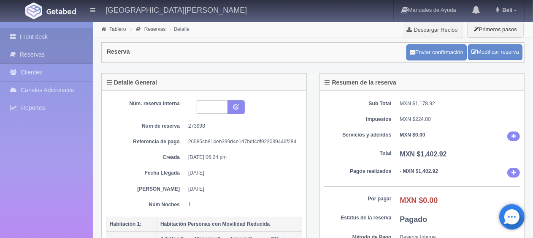
click at [46, 36] on link "Front desk" at bounding box center [46, 36] width 93 height 17
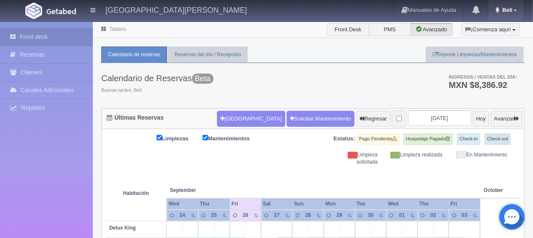
click at [501, 4] on link "Beli" at bounding box center [506, 10] width 36 height 20
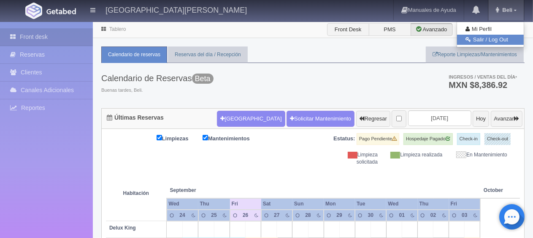
click at [498, 43] on link "Salir / Log Out" at bounding box center [490, 40] width 67 height 11
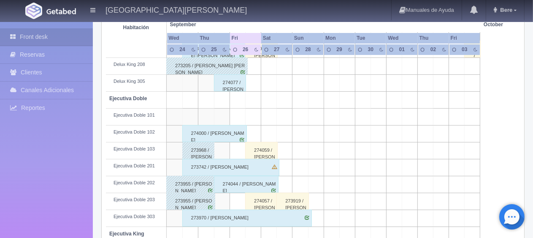
scroll to position [112, 0]
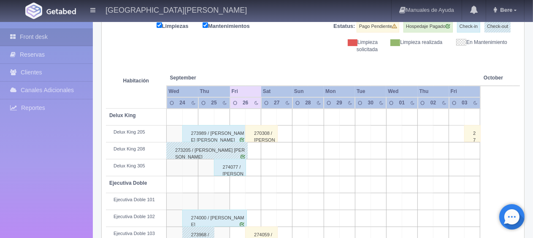
click at [258, 133] on div "270308 / [PERSON_NAME]" at bounding box center [261, 133] width 33 height 17
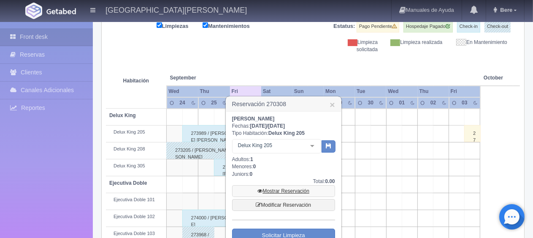
click at [284, 188] on link "Mostrar Reservación" at bounding box center [283, 191] width 103 height 12
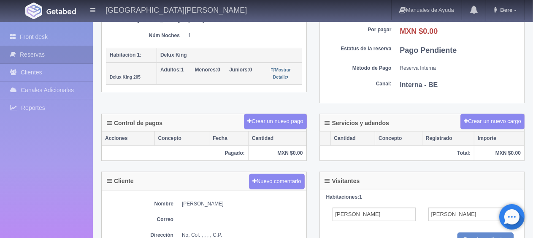
scroll to position [211, 0]
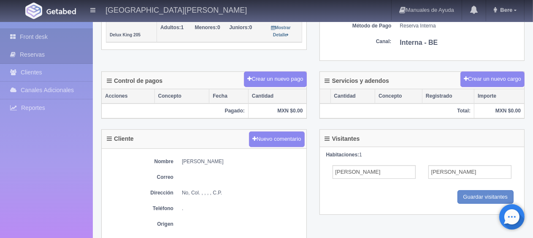
click at [49, 40] on link "Front desk" at bounding box center [46, 36] width 93 height 17
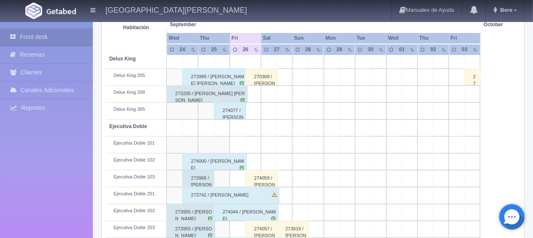
scroll to position [211, 0]
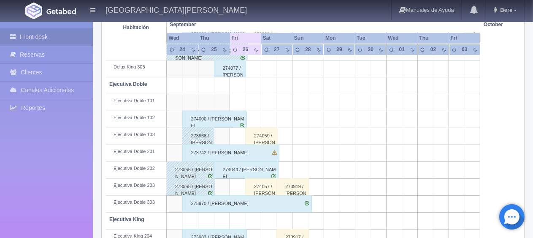
click at [263, 139] on div "274059 / [PERSON_NAME]" at bounding box center [261, 135] width 33 height 17
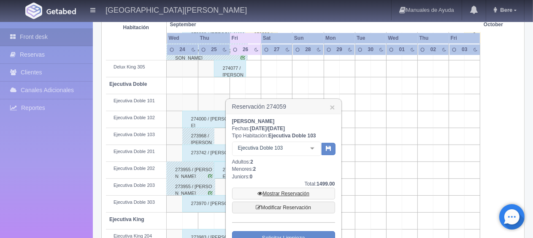
click at [275, 195] on link "Mostrar Reservación" at bounding box center [283, 193] width 103 height 12
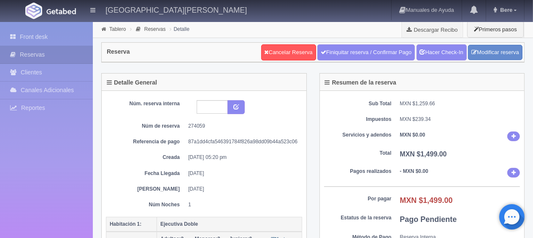
scroll to position [84, 0]
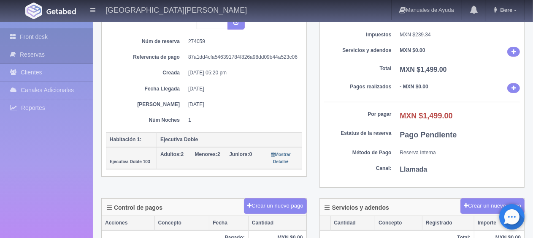
click at [33, 35] on link "Front desk" at bounding box center [46, 36] width 93 height 17
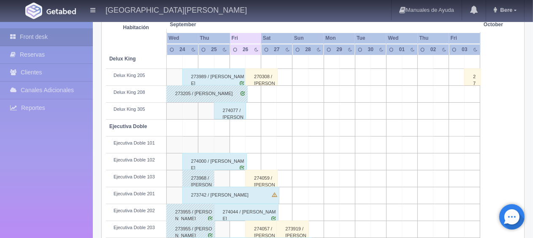
scroll to position [253, 0]
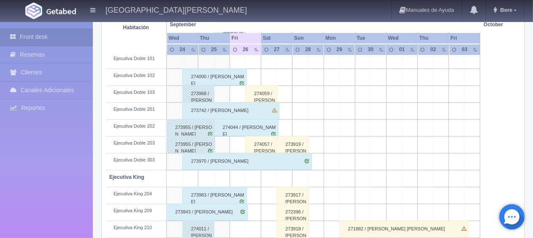
click at [258, 146] on div "274057 / Rosalba López" at bounding box center [261, 144] width 33 height 17
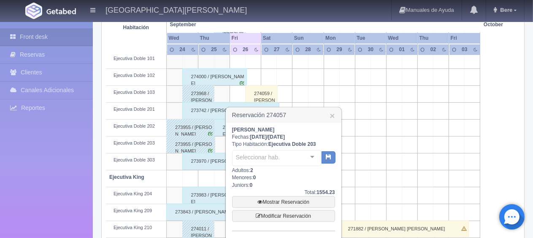
click at [262, 207] on div "Mostrar Reservación Modificar Reservación" at bounding box center [283, 209] width 103 height 26
click at [263, 206] on link "Mostrar Reservación" at bounding box center [283, 202] width 103 height 12
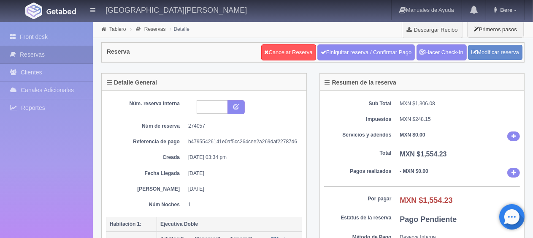
scroll to position [84, 0]
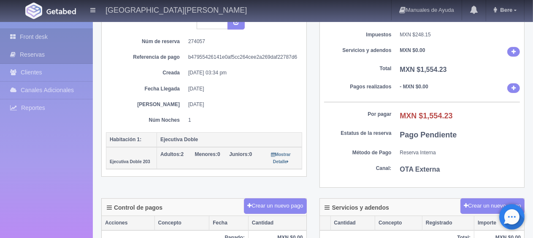
click at [28, 37] on link "Front desk" at bounding box center [46, 36] width 93 height 17
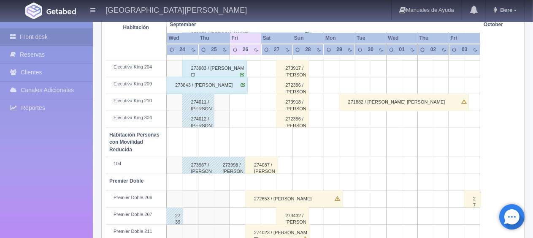
scroll to position [422, 0]
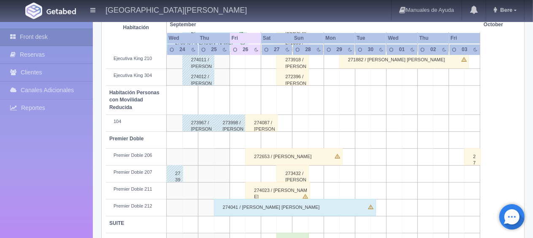
click at [256, 121] on div "274087 / [PERSON_NAME] [PERSON_NAME] ." at bounding box center [261, 122] width 33 height 17
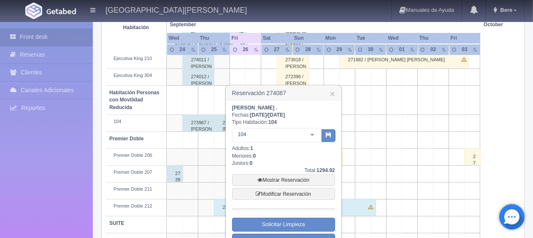
click at [279, 171] on div "Total: 1294.92" at bounding box center [283, 170] width 103 height 7
click at [277, 174] on link "Mostrar Reservación" at bounding box center [283, 180] width 103 height 12
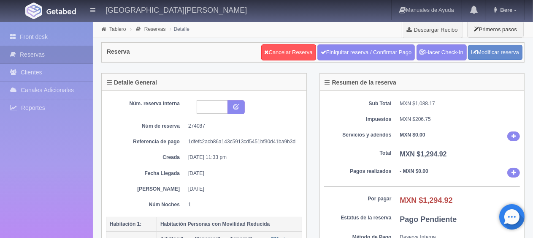
scroll to position [127, 0]
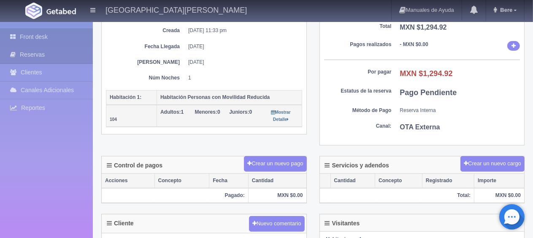
click at [20, 43] on link "Front desk" at bounding box center [46, 36] width 93 height 17
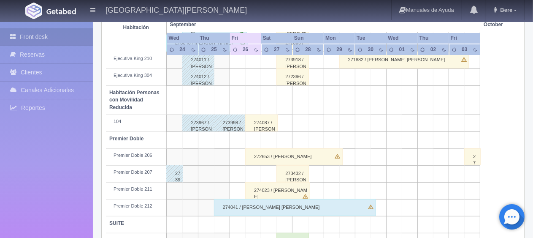
scroll to position [450, 0]
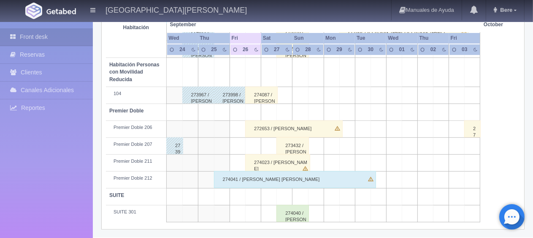
click at [267, 131] on div "272653 / [PERSON_NAME]" at bounding box center [293, 128] width 97 height 17
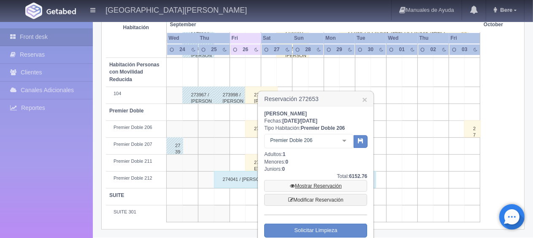
click at [302, 183] on link "Mostrar Reservación" at bounding box center [315, 186] width 103 height 12
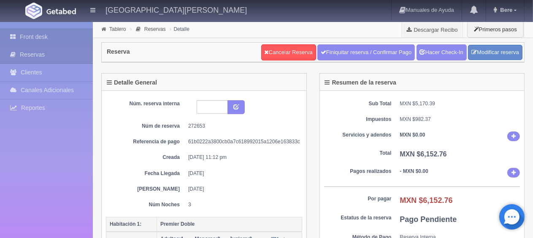
click at [38, 39] on link "Front desk" at bounding box center [46, 36] width 93 height 17
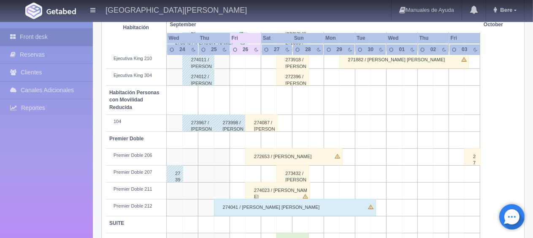
scroll to position [450, 0]
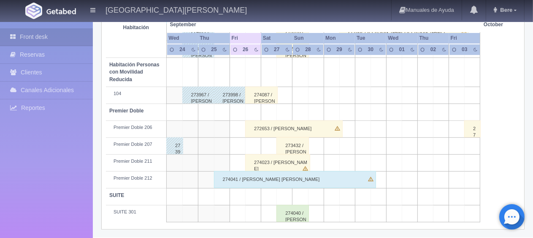
click at [269, 163] on div "274023 / [PERSON_NAME]" at bounding box center [277, 162] width 65 height 17
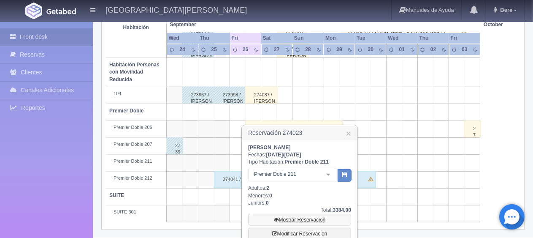
click at [298, 218] on link "Mostrar Reservación" at bounding box center [299, 220] width 103 height 12
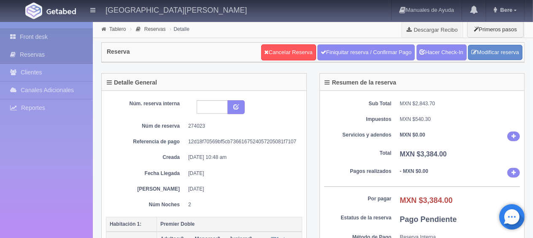
click at [58, 29] on link "Front desk" at bounding box center [46, 36] width 93 height 17
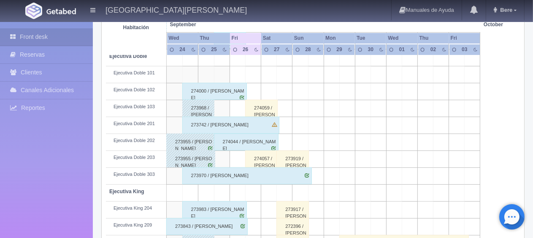
scroll to position [323, 0]
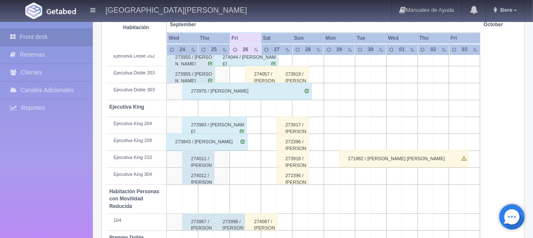
click at [210, 143] on div "273843 / Iosefo Amuri" at bounding box center [206, 141] width 81 height 17
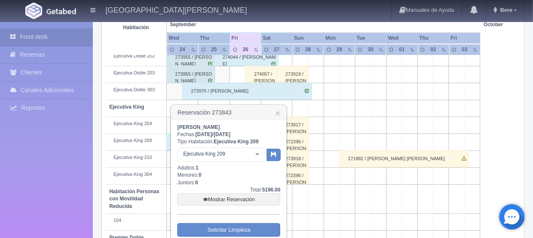
scroll to position [366, 0]
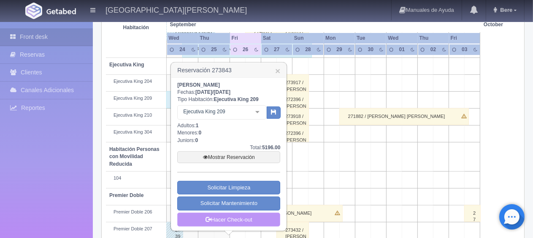
click at [231, 217] on link "Hacer Check-out" at bounding box center [228, 219] width 103 height 14
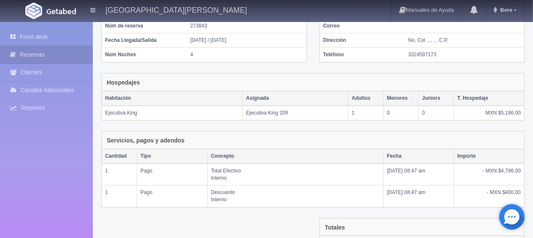
scroll to position [164, 0]
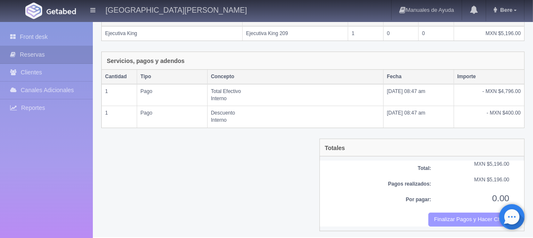
click at [455, 220] on button "Finalizar Pagos y Hacer Checkout" at bounding box center [468, 219] width 81 height 14
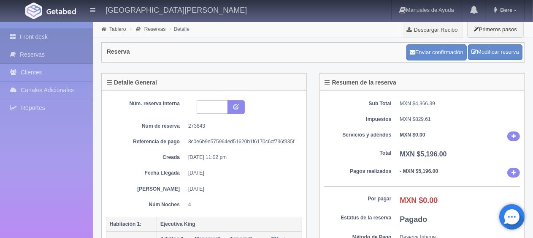
click at [46, 37] on link "Front desk" at bounding box center [46, 36] width 93 height 17
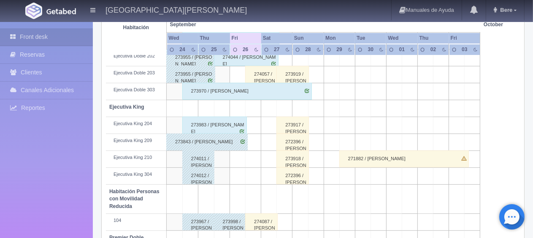
scroll to position [197, 0]
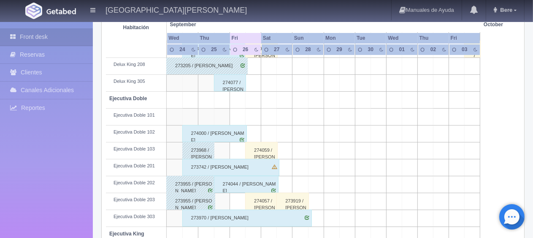
click at [261, 151] on div "274059 / Guillermo Negrete" at bounding box center [261, 150] width 33 height 17
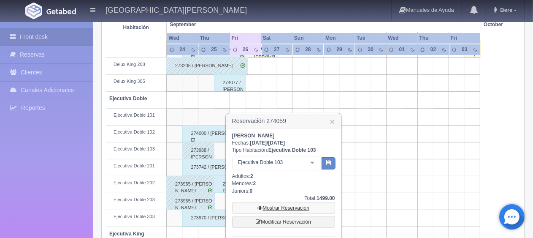
click at [290, 210] on link "Mostrar Reservación" at bounding box center [283, 208] width 103 height 12
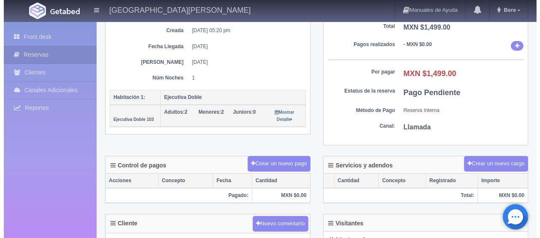
scroll to position [169, 0]
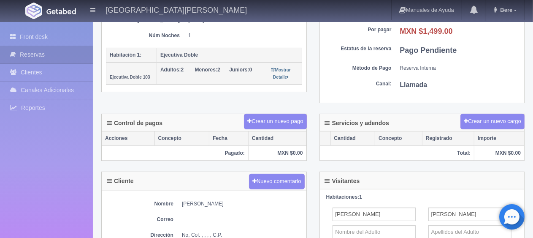
click at [259, 127] on div "Control de pagos Crear un nuevo pago" at bounding box center [204, 122] width 205 height 17
click at [264, 119] on button "Crear un nuevo pago" at bounding box center [275, 122] width 62 height 16
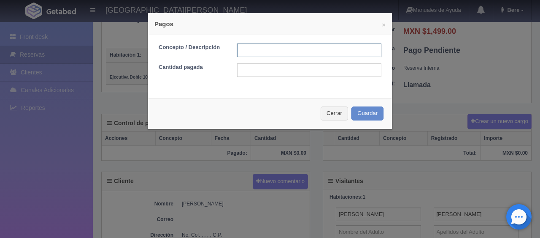
click at [243, 55] on input "text" at bounding box center [309, 50] width 144 height 14
type input "transferencia 25/09/25"
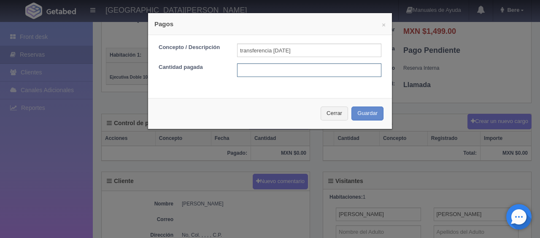
click at [265, 73] on input "text" at bounding box center [309, 70] width 144 height 14
type input "1499"
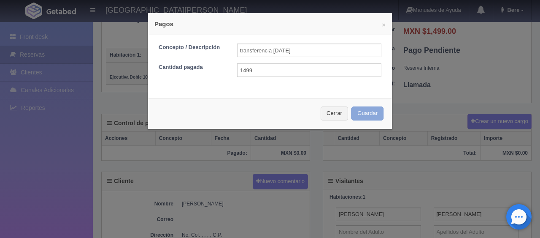
drag, startPoint x: 361, startPoint y: 111, endPoint x: 362, endPoint y: 106, distance: 5.1
click at [362, 111] on button "Guardar" at bounding box center [368, 113] width 32 height 14
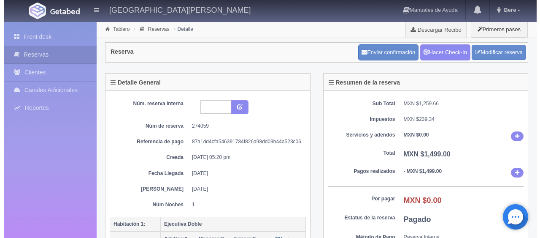
scroll to position [168, 0]
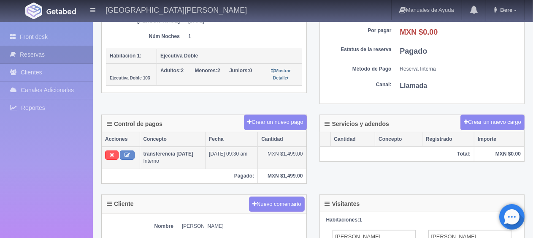
click at [135, 153] on th at bounding box center [121, 157] width 38 height 22
drag, startPoint x: 118, startPoint y: 153, endPoint x: 122, endPoint y: 155, distance: 4.5
click at [118, 153] on th at bounding box center [121, 157] width 38 height 22
click at [128, 155] on icon at bounding box center [127, 154] width 5 height 5
type input "transferencia [DATE]"
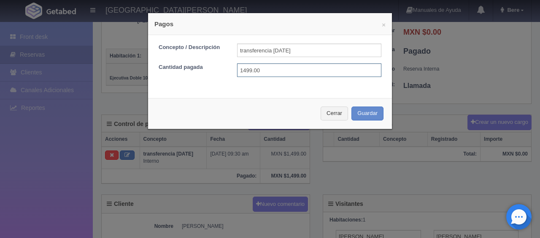
drag, startPoint x: 263, startPoint y: 73, endPoint x: 218, endPoint y: 68, distance: 45.0
click at [218, 68] on div "Cantidad pagada 1499.00" at bounding box center [270, 70] width 236 height 14
type input "749.50"
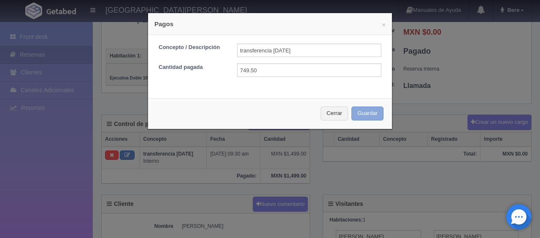
click at [370, 115] on button "Guardar" at bounding box center [368, 113] width 32 height 14
click at [365, 117] on div "Cerrar Guardar" at bounding box center [270, 113] width 244 height 31
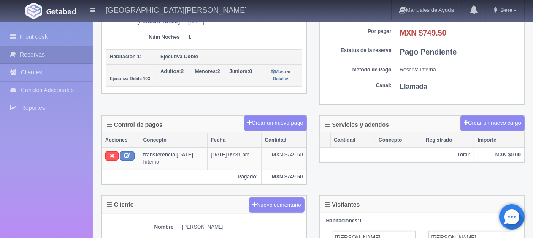
scroll to position [167, 0]
click at [29, 42] on link "Front desk" at bounding box center [46, 36] width 93 height 17
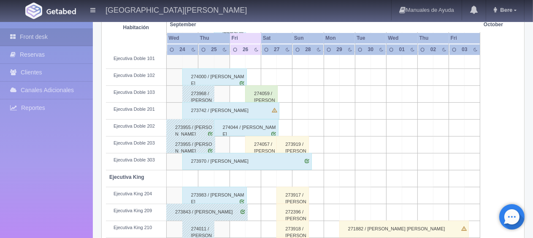
scroll to position [169, 0]
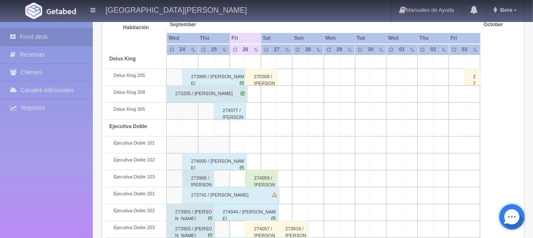
click at [227, 117] on div "274077 / [PERSON_NAME]" at bounding box center [230, 110] width 33 height 17
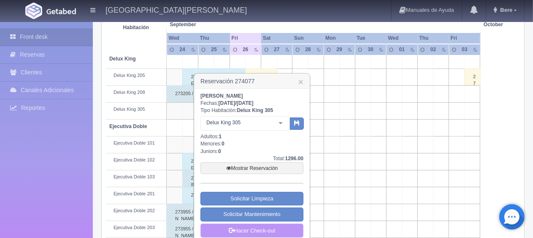
click at [247, 231] on link "Hacer Check-out" at bounding box center [252, 230] width 103 height 14
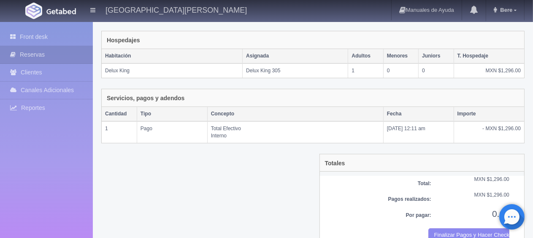
scroll to position [142, 0]
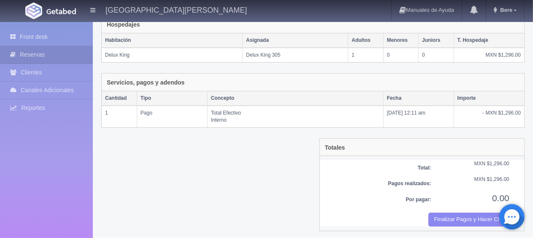
click at [464, 207] on div "Por pagar: 0.00" at bounding box center [422, 202] width 201 height 21
click at [462, 216] on button "Finalizar Pagos y Hacer Checkout" at bounding box center [468, 219] width 81 height 14
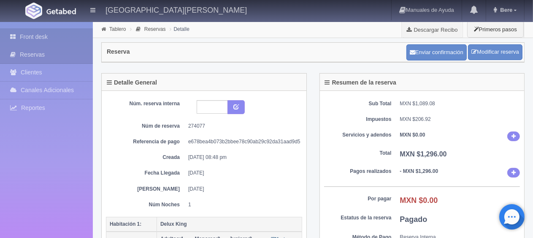
click at [60, 41] on link "Front desk" at bounding box center [46, 36] width 93 height 17
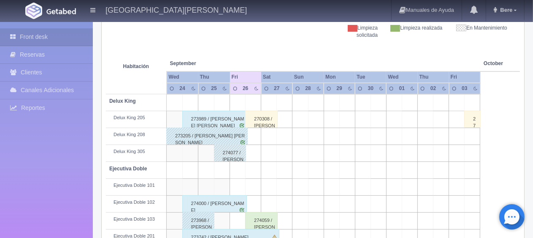
scroll to position [211, 0]
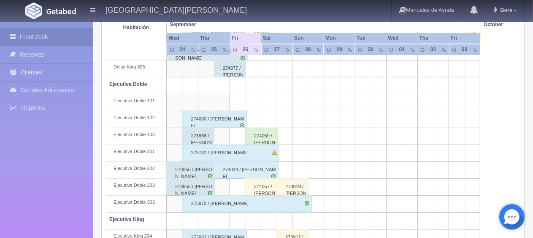
click at [221, 121] on div "274000 / [PERSON_NAME]" at bounding box center [214, 119] width 65 height 17
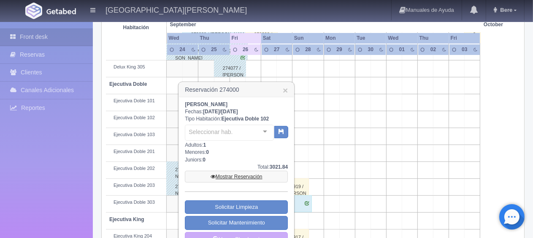
scroll to position [253, 0]
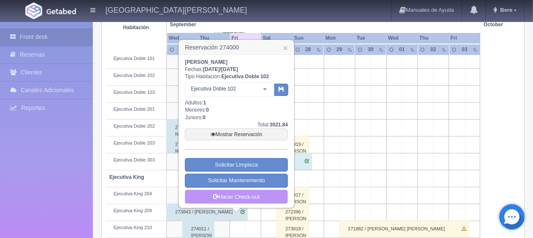
click at [241, 199] on link "Hacer Check-out" at bounding box center [236, 197] width 103 height 14
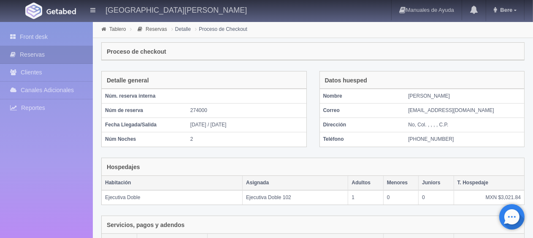
scroll to position [142, 0]
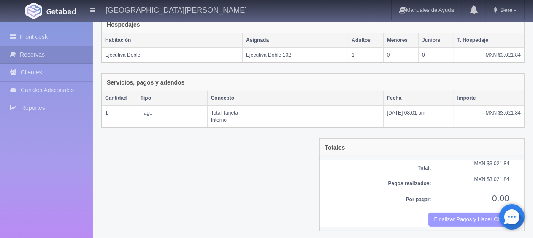
click at [448, 213] on button "Finalizar Pagos y Hacer Checkout" at bounding box center [468, 219] width 81 height 14
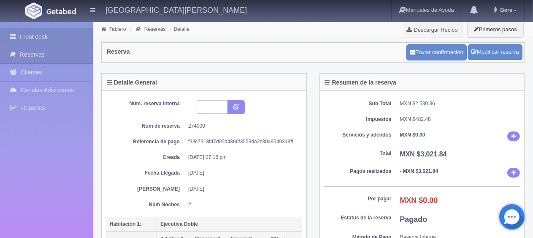
click at [57, 41] on link "Front desk" at bounding box center [46, 36] width 93 height 17
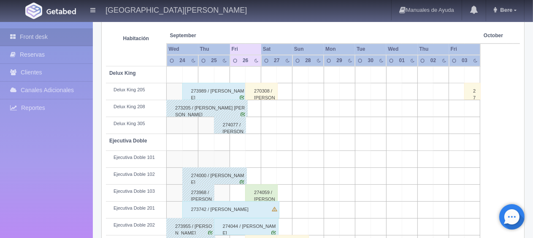
scroll to position [112, 0]
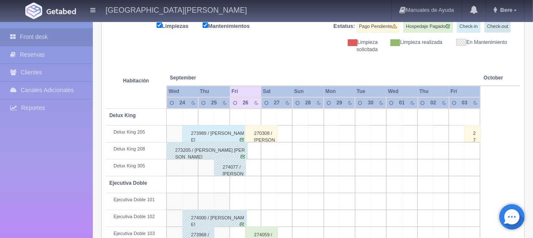
click at [218, 163] on div "274077 / [PERSON_NAME]" at bounding box center [230, 167] width 33 height 17
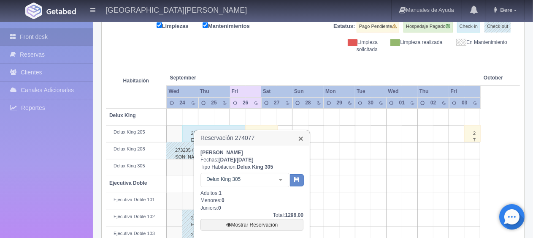
click at [302, 138] on link "×" at bounding box center [300, 138] width 5 height 9
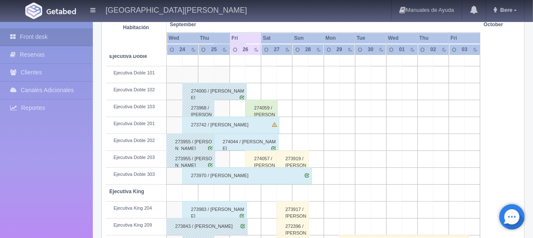
scroll to position [281, 0]
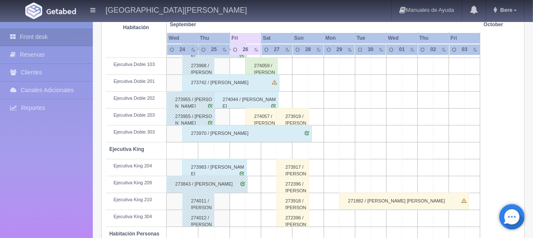
click at [297, 115] on div "273919 / Alejandro Rangel" at bounding box center [293, 116] width 33 height 17
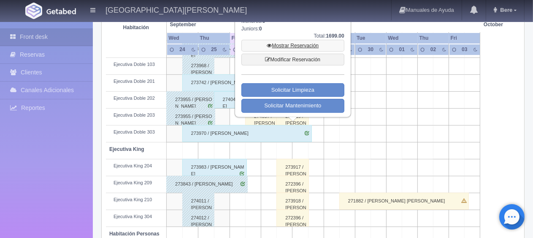
click at [278, 43] on link "Mostrar Reservación" at bounding box center [292, 46] width 103 height 12
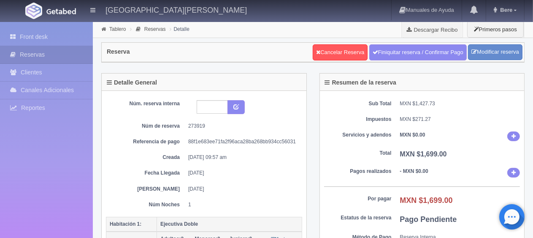
scroll to position [84, 0]
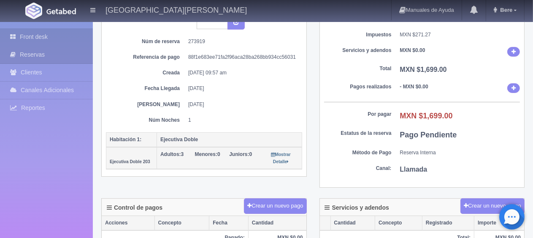
click at [58, 38] on link "Front desk" at bounding box center [46, 36] width 93 height 17
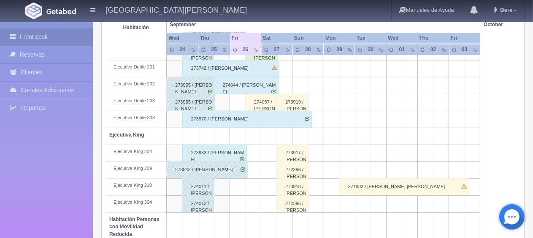
scroll to position [338, 0]
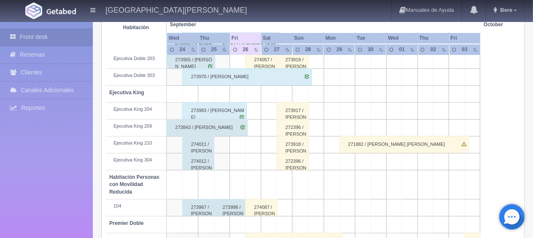
click at [289, 110] on div "273917 / [PERSON_NAME]" at bounding box center [293, 110] width 33 height 17
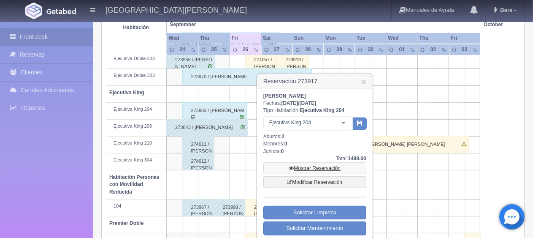
click at [310, 165] on link "Mostrar Reservación" at bounding box center [314, 168] width 103 height 12
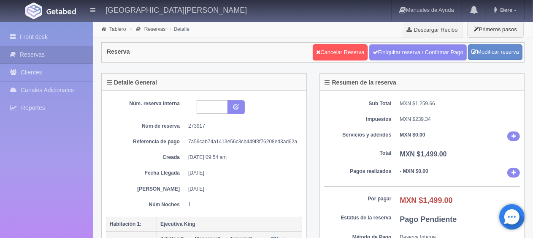
scroll to position [84, 0]
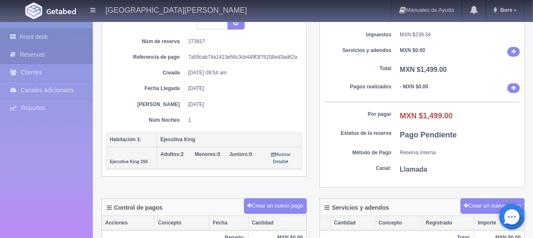
click at [54, 42] on link "Front desk" at bounding box center [46, 36] width 93 height 17
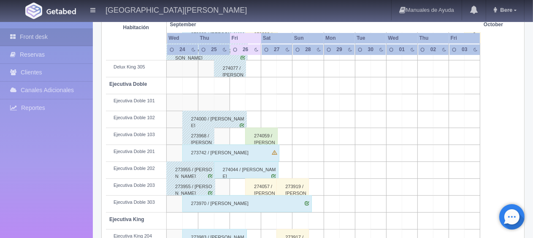
scroll to position [296, 0]
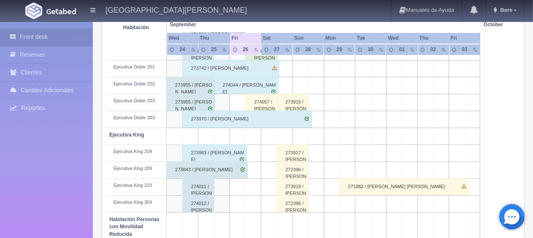
click at [298, 172] on div "272396 / Edgar Elizondo" at bounding box center [293, 169] width 33 height 17
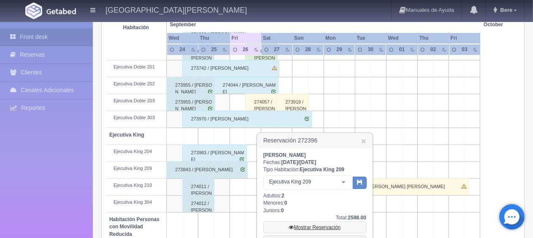
click at [304, 228] on link "Mostrar Reservación" at bounding box center [314, 227] width 103 height 12
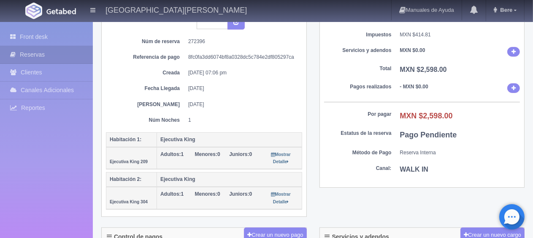
scroll to position [169, 0]
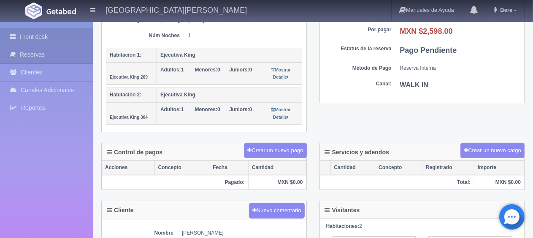
click at [57, 39] on link "Front desk" at bounding box center [46, 36] width 93 height 17
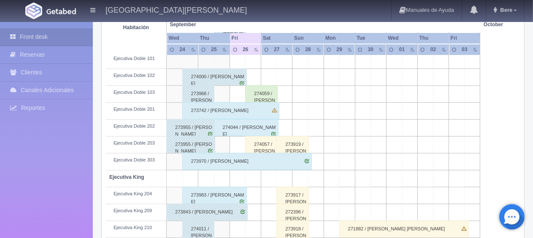
scroll to position [338, 0]
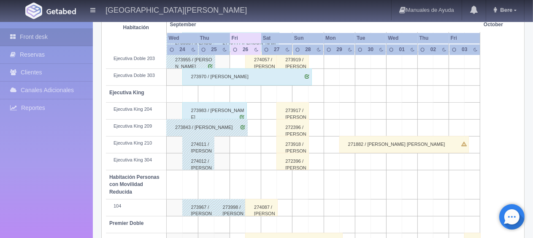
click at [291, 146] on div "273918 / [PERSON_NAME]" at bounding box center [293, 144] width 33 height 17
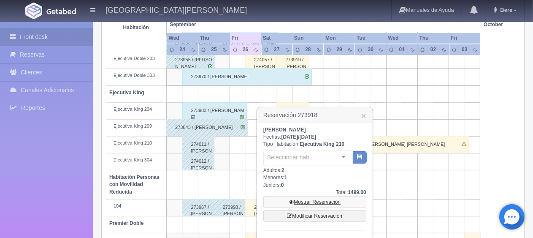
click at [301, 203] on link "Mostrar Reservación" at bounding box center [314, 202] width 103 height 12
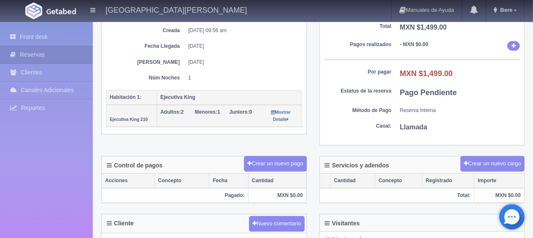
scroll to position [169, 0]
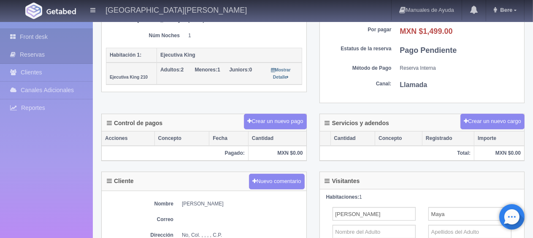
click at [28, 38] on link "Front desk" at bounding box center [46, 36] width 93 height 17
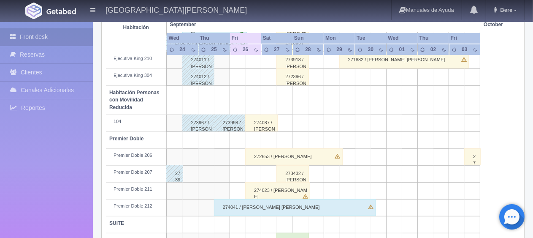
scroll to position [450, 0]
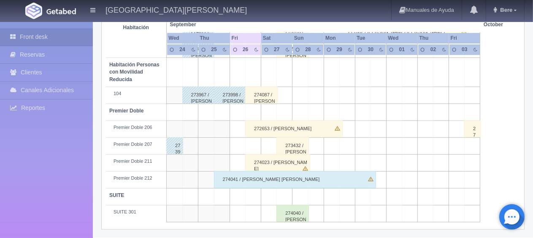
click at [301, 147] on div "273432 / Francisco Quesada ." at bounding box center [293, 145] width 33 height 17
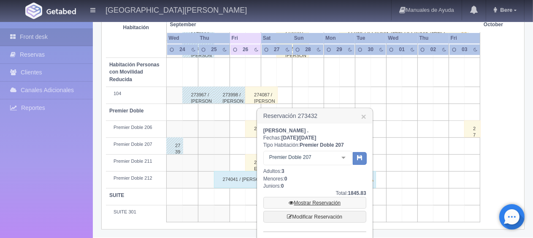
click at [308, 204] on link "Mostrar Reservación" at bounding box center [314, 203] width 103 height 12
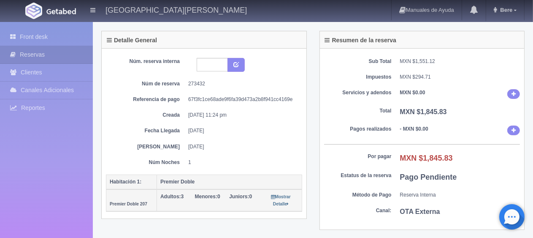
scroll to position [127, 0]
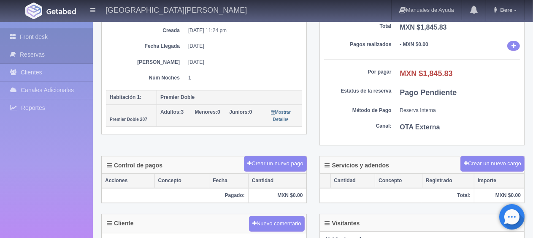
click at [43, 41] on link "Front desk" at bounding box center [46, 36] width 93 height 17
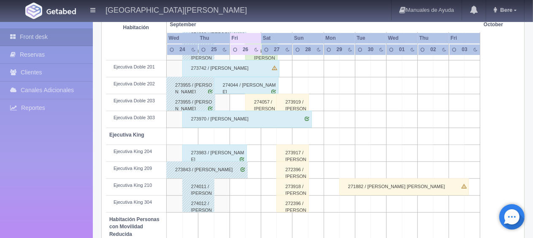
scroll to position [450, 0]
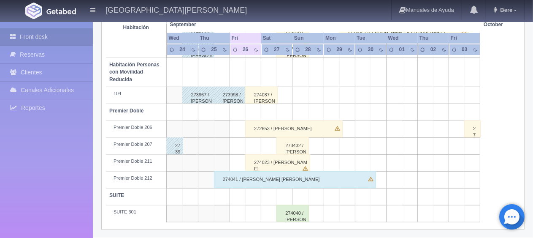
click at [289, 213] on div "274040 / [PERSON_NAME]" at bounding box center [293, 213] width 33 height 17
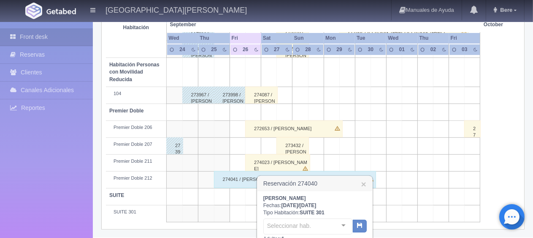
scroll to position [534, 0]
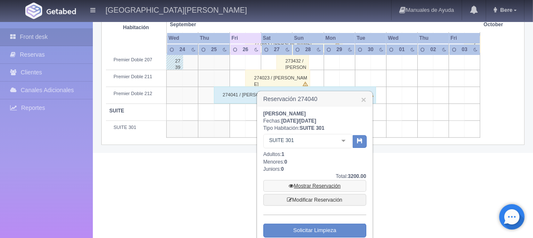
click at [305, 186] on link "Mostrar Reservación" at bounding box center [314, 186] width 103 height 12
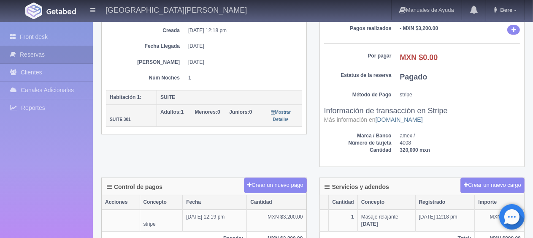
scroll to position [211, 0]
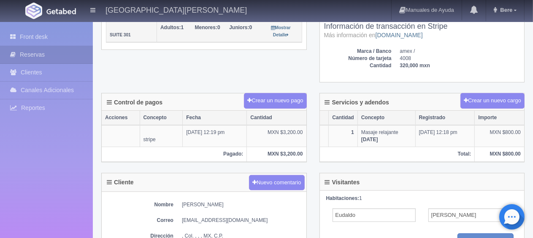
drag, startPoint x: 178, startPoint y: 201, endPoint x: 265, endPoint y: 204, distance: 87.4
click at [265, 204] on dl "Nombre [PERSON_NAME]" at bounding box center [204, 204] width 196 height 7
copy dd "[PERSON_NAME]"
click at [193, 168] on div "Control de pagos Crear un nuevo pago Acciones Concepto Fecha Cantidad stripe [D…" at bounding box center [204, 133] width 218 height 80
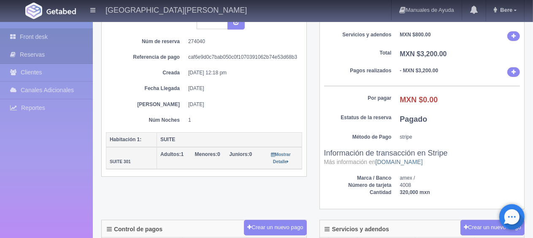
click at [43, 39] on link "Front desk" at bounding box center [46, 36] width 93 height 17
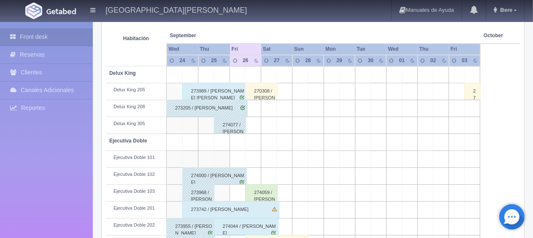
scroll to position [28, 0]
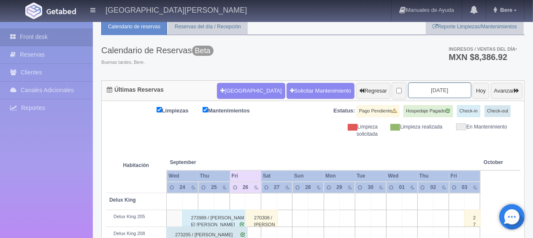
click at [429, 90] on input "[DATE]" at bounding box center [439, 90] width 63 height 16
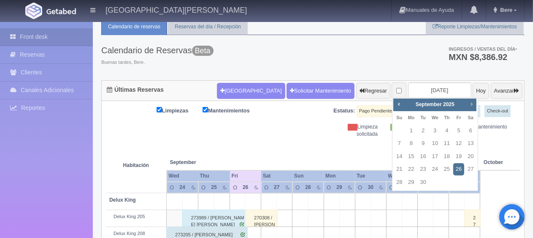
click at [469, 104] on span "Next" at bounding box center [471, 103] width 7 height 7
click at [458, 182] on link "31" at bounding box center [458, 182] width 11 height 12
type input "[DATE]"
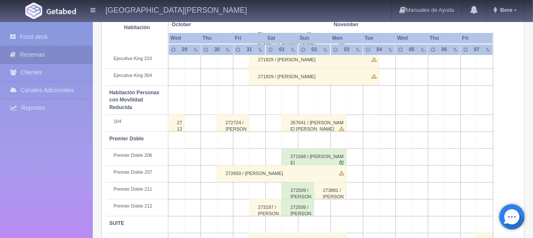
scroll to position [450, 0]
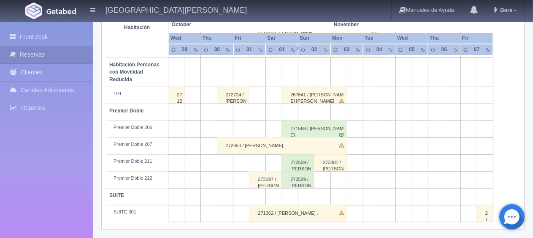
click at [260, 145] on div "272650 / Basia Krzyzanowski" at bounding box center [282, 145] width 130 height 17
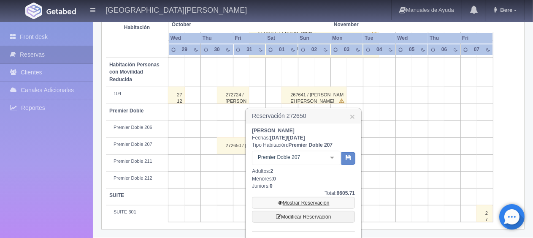
click at [304, 203] on link "Mostrar Reservación" at bounding box center [303, 203] width 103 height 12
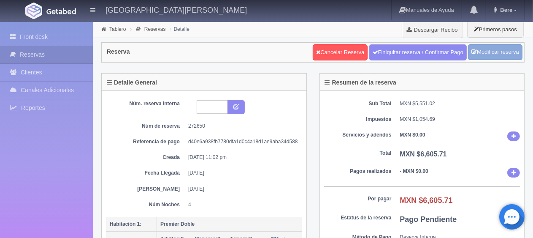
click at [493, 52] on link "Modificar reserva" at bounding box center [495, 52] width 54 height 16
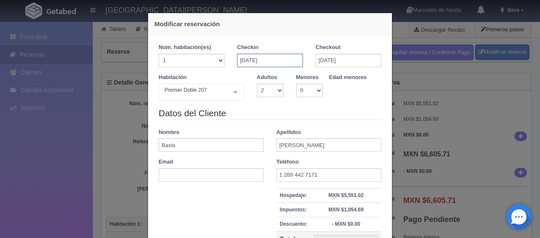
click at [244, 60] on input "[DATE]" at bounding box center [270, 61] width 66 height 14
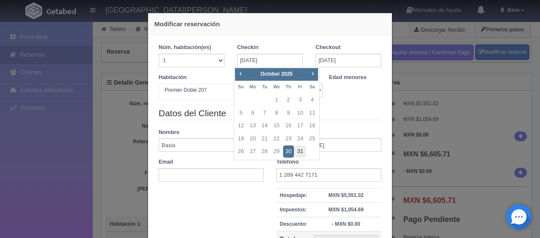
click at [303, 153] on link "31" at bounding box center [300, 151] width 11 height 12
type input "[DATE]"
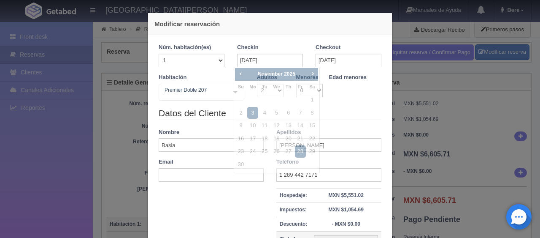
checkbox input "false"
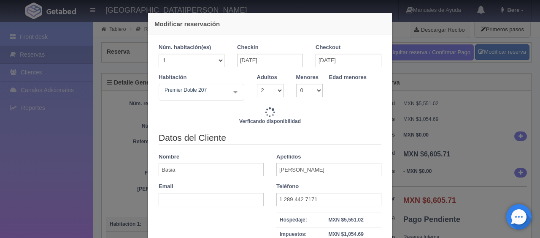
type input "4947.00"
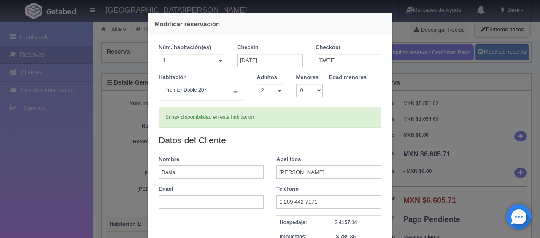
scroll to position [84, 0]
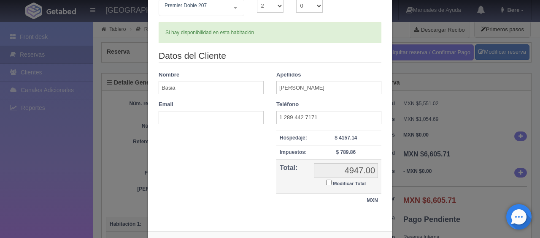
click at [326, 182] on input "Modificar Total" at bounding box center [328, 181] width 5 height 5
checkbox input "true"
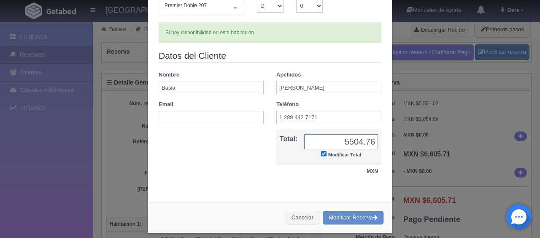
type input "5504.76"
click at [347, 218] on button "Modificar Reserva" at bounding box center [353, 218] width 61 height 14
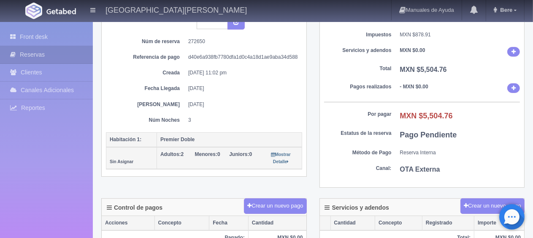
scroll to position [169, 0]
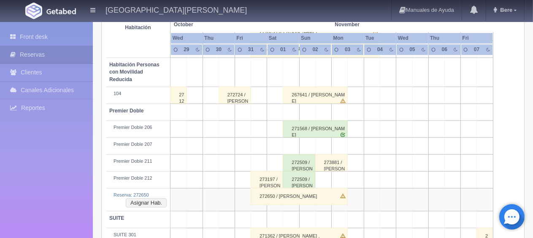
scroll to position [450, 0]
click at [299, 198] on div "272650 / Basia Krzyzanowski" at bounding box center [299, 196] width 97 height 17
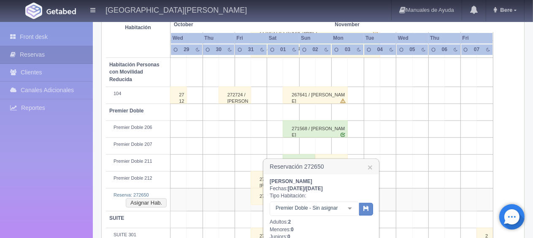
click at [316, 199] on div "Premier Doble - Sin asignar No elements found. Consider changing the search que…" at bounding box center [321, 208] width 103 height 19
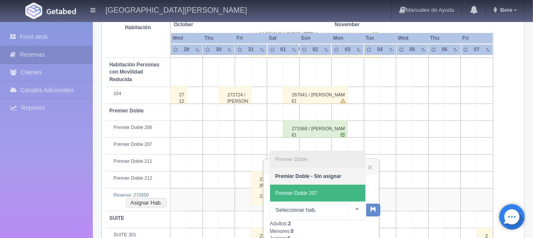
click at [319, 197] on span "Premier Doble 207" at bounding box center [317, 192] width 95 height 17
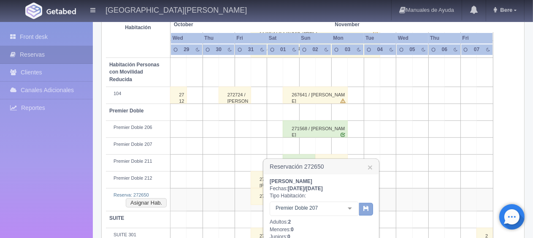
click at [363, 210] on button "button" at bounding box center [366, 209] width 14 height 13
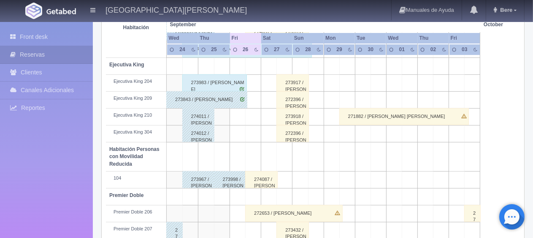
scroll to position [450, 0]
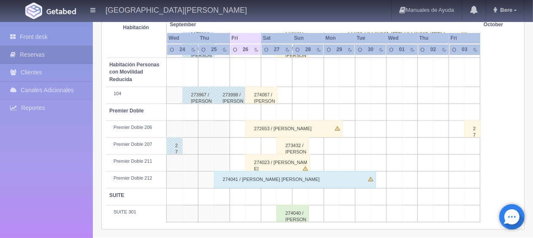
click at [285, 124] on div "272653 / Marco Cuevas" at bounding box center [293, 128] width 97 height 17
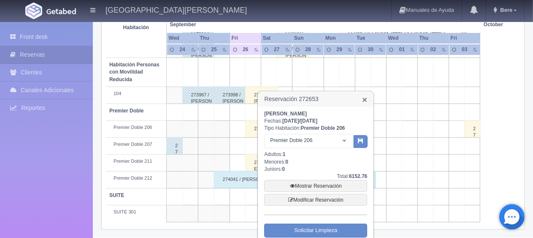
click at [365, 98] on link "×" at bounding box center [364, 99] width 5 height 9
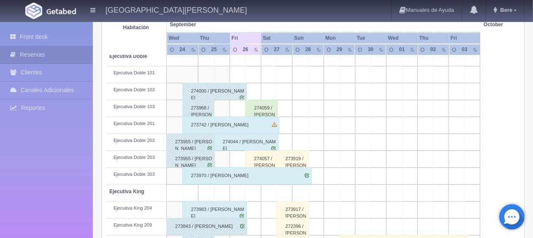
scroll to position [155, 0]
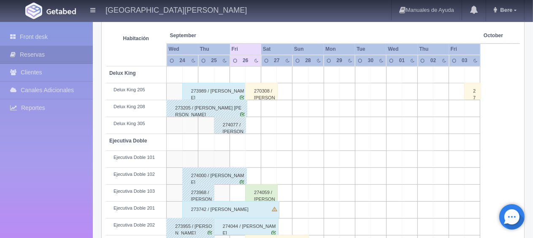
click at [213, 86] on div "273989 / Roman Gonzalez Rivera" at bounding box center [214, 91] width 65 height 17
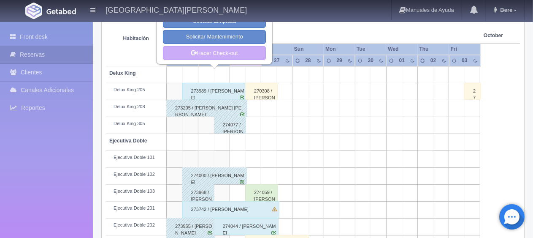
scroll to position [70, 0]
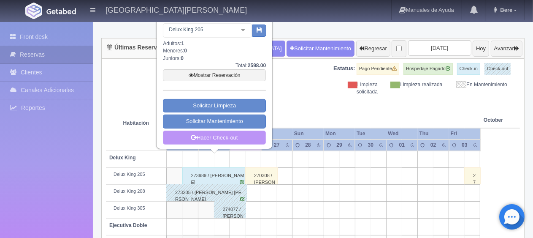
click at [239, 139] on link "Hacer Check-out" at bounding box center [214, 137] width 103 height 14
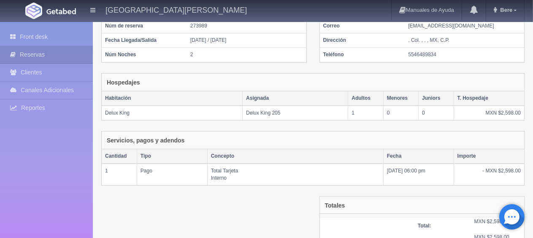
scroll to position [142, 0]
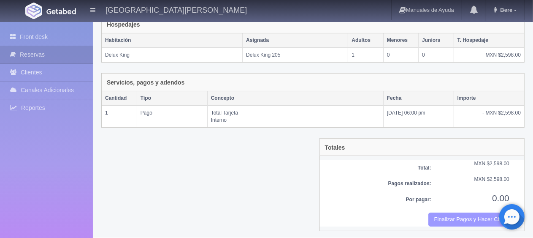
click at [457, 214] on button "Finalizar Pagos y Hacer Checkout" at bounding box center [468, 219] width 81 height 14
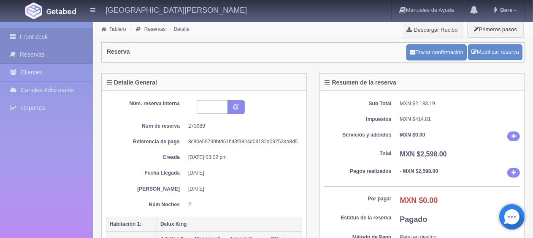
click at [44, 39] on link "Front desk" at bounding box center [46, 36] width 93 height 17
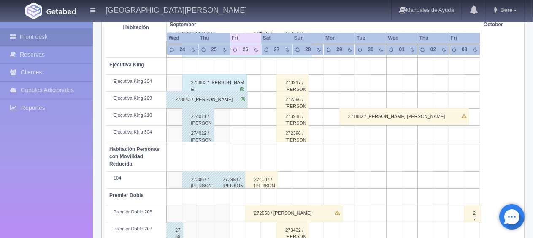
scroll to position [281, 0]
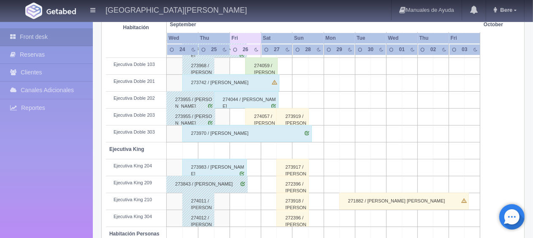
click at [288, 117] on div "273919 / [PERSON_NAME]" at bounding box center [293, 116] width 33 height 17
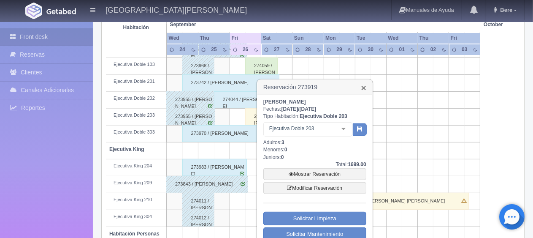
click at [363, 86] on link "×" at bounding box center [363, 87] width 5 height 9
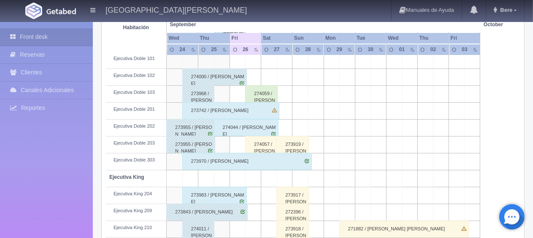
scroll to position [296, 0]
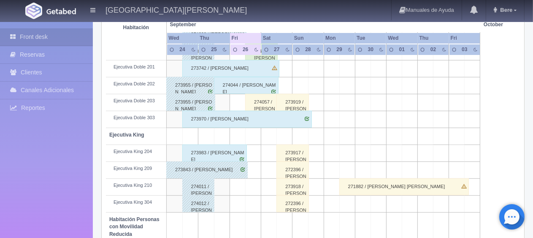
click at [211, 155] on div "273983 / [PERSON_NAME]" at bounding box center [214, 152] width 65 height 17
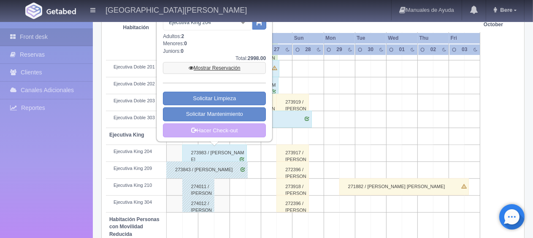
click at [217, 65] on link "Mostrar Reservación" at bounding box center [214, 68] width 103 height 12
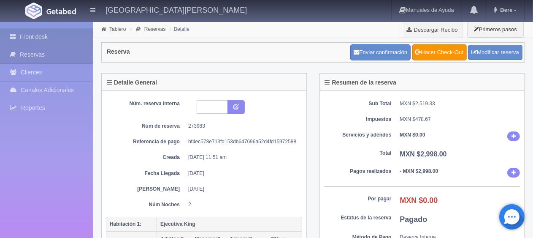
click at [54, 35] on link "Front desk" at bounding box center [46, 36] width 93 height 17
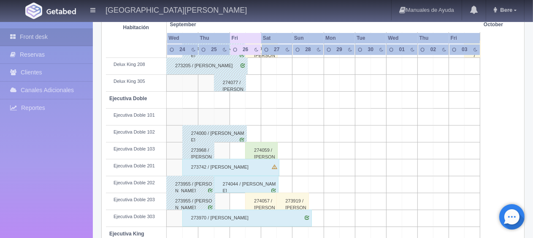
scroll to position [28, 0]
